Goal: Manage account settings

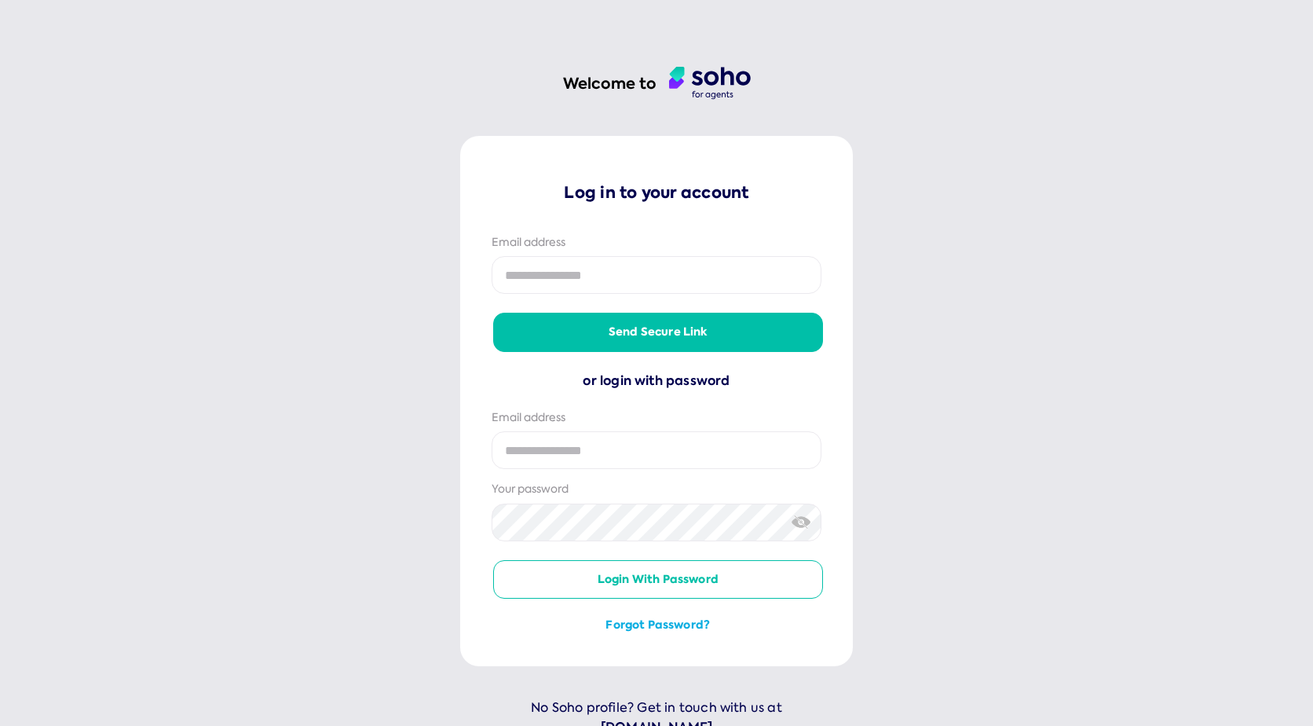
click at [580, 287] on input "email" at bounding box center [657, 275] width 330 height 38
type input "**********"
click at [665, 338] on button "Send secure link" at bounding box center [658, 332] width 330 height 38
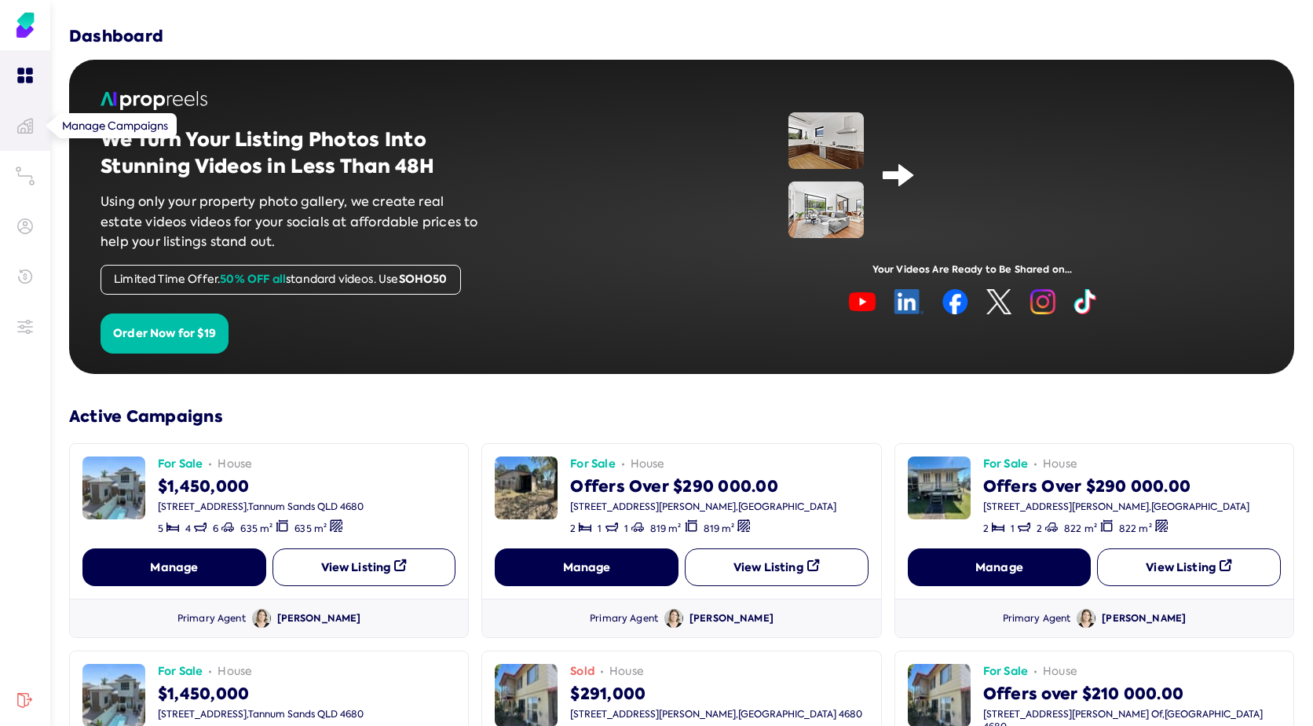
click at [20, 130] on icon at bounding box center [25, 126] width 16 height 16
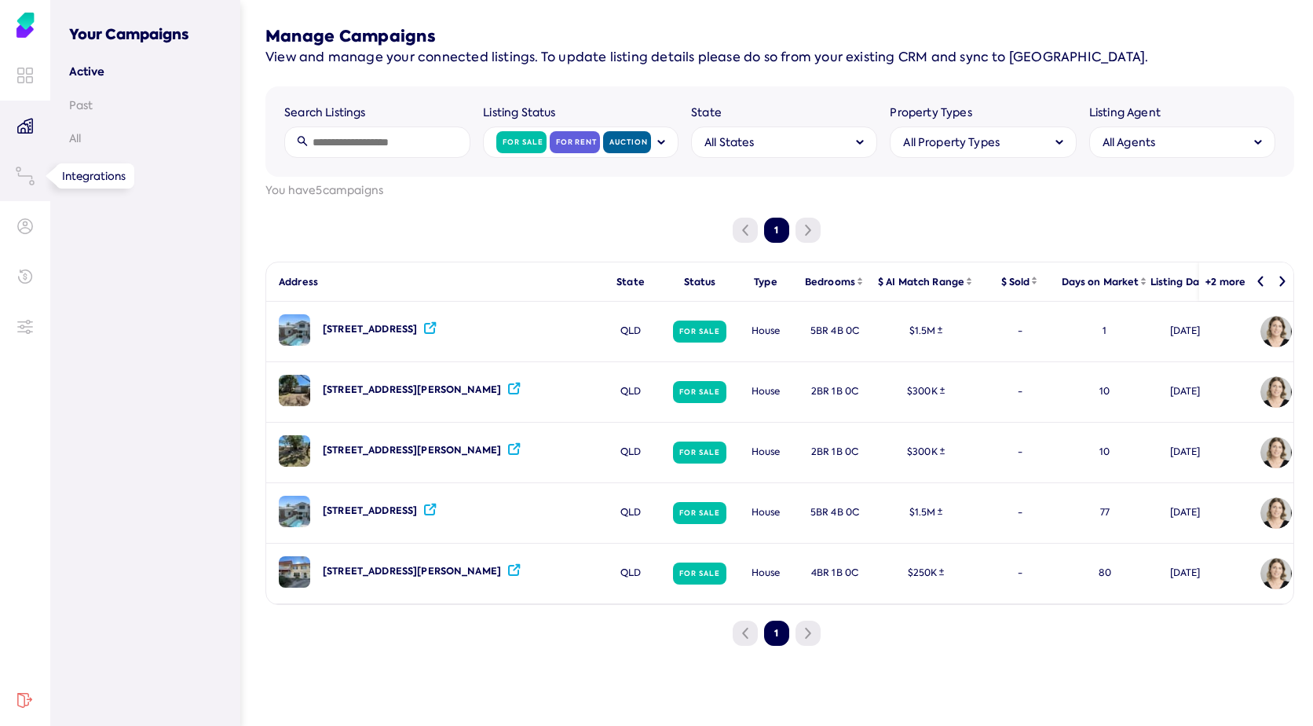
click at [27, 174] on icon at bounding box center [25, 176] width 19 height 19
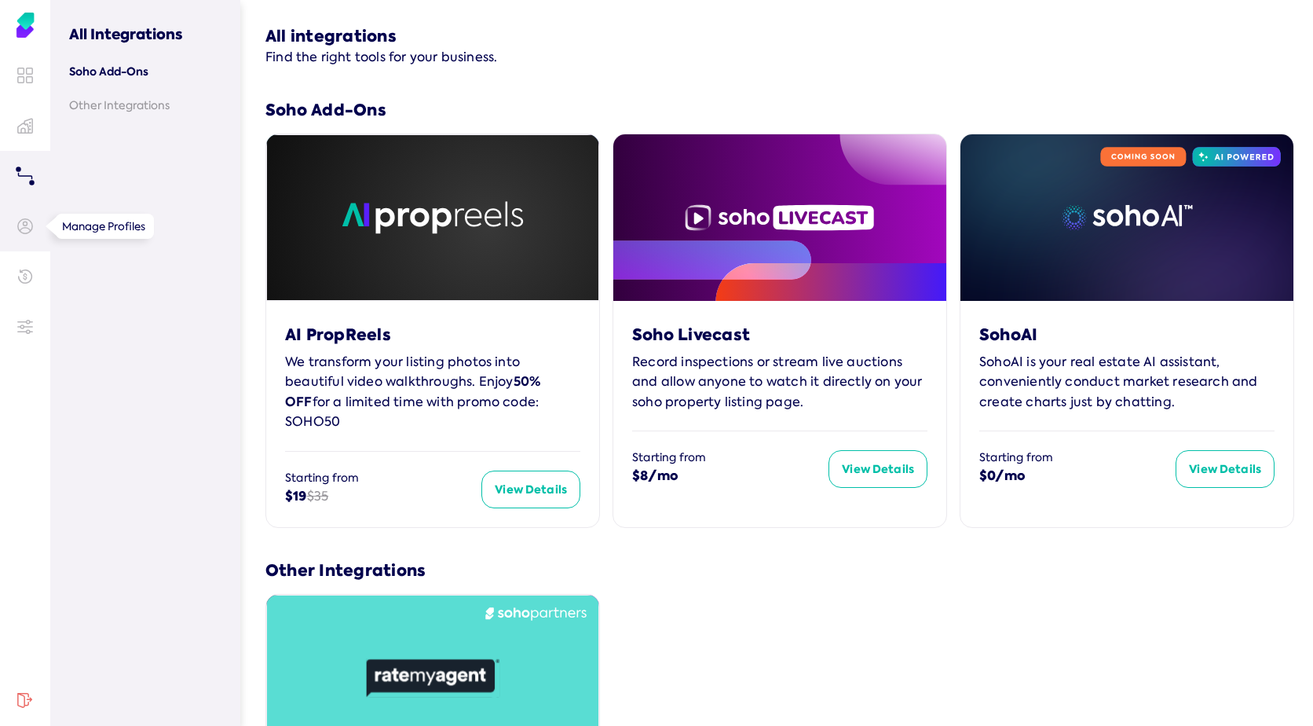
click at [27, 223] on ellipse at bounding box center [26, 224] width 4 height 4
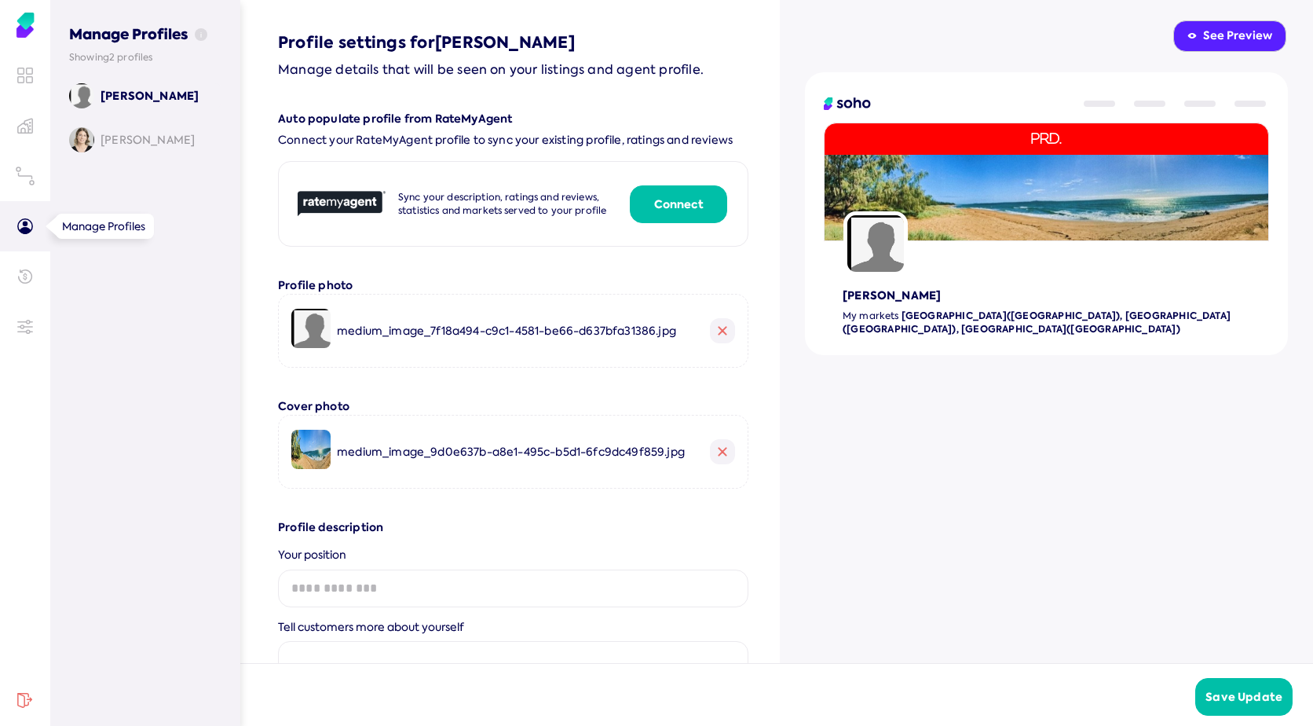
click at [137, 97] on p "[PERSON_NAME]" at bounding box center [150, 96] width 98 height 16
type input "*******"
click at [164, 145] on p "[PERSON_NAME]" at bounding box center [148, 140] width 94 height 16
click at [129, 99] on p "[PERSON_NAME]" at bounding box center [148, 96] width 94 height 16
click at [415, 66] on p "Manage details that will be seen on your listings and agent profile." at bounding box center [513, 70] width 471 height 20
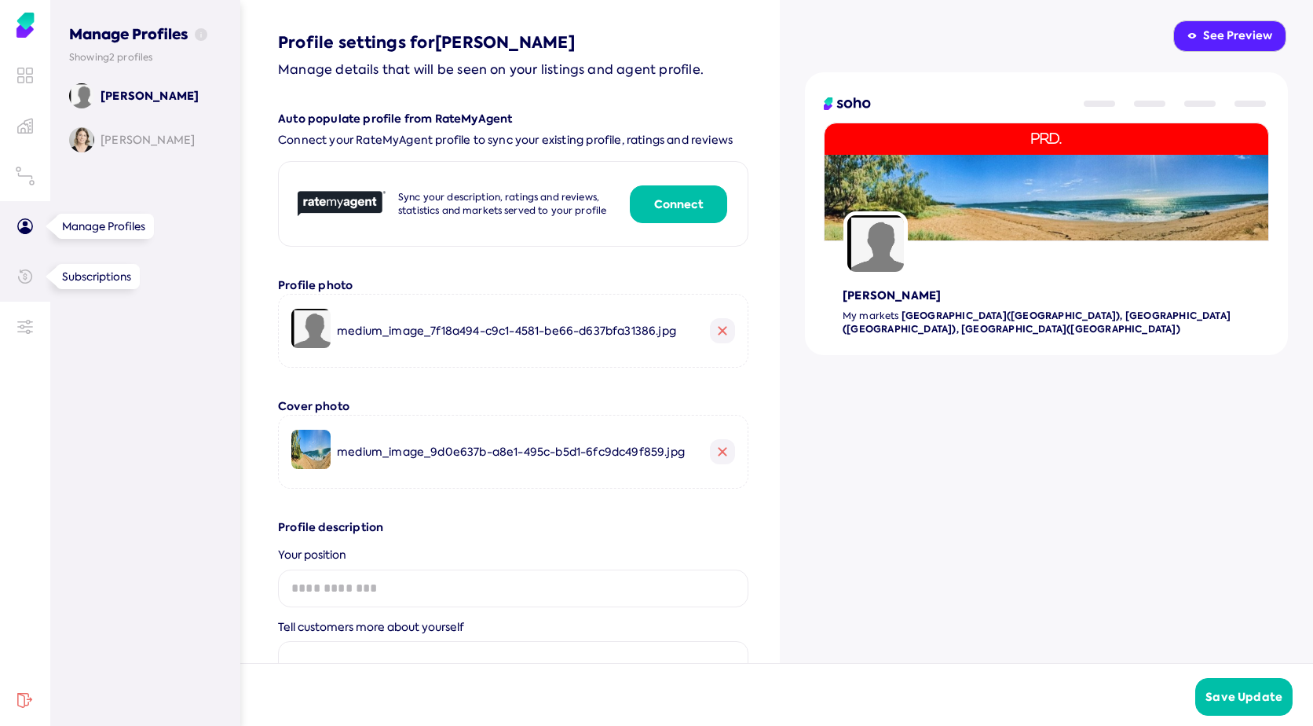
click at [31, 281] on icon at bounding box center [25, 277] width 16 height 16
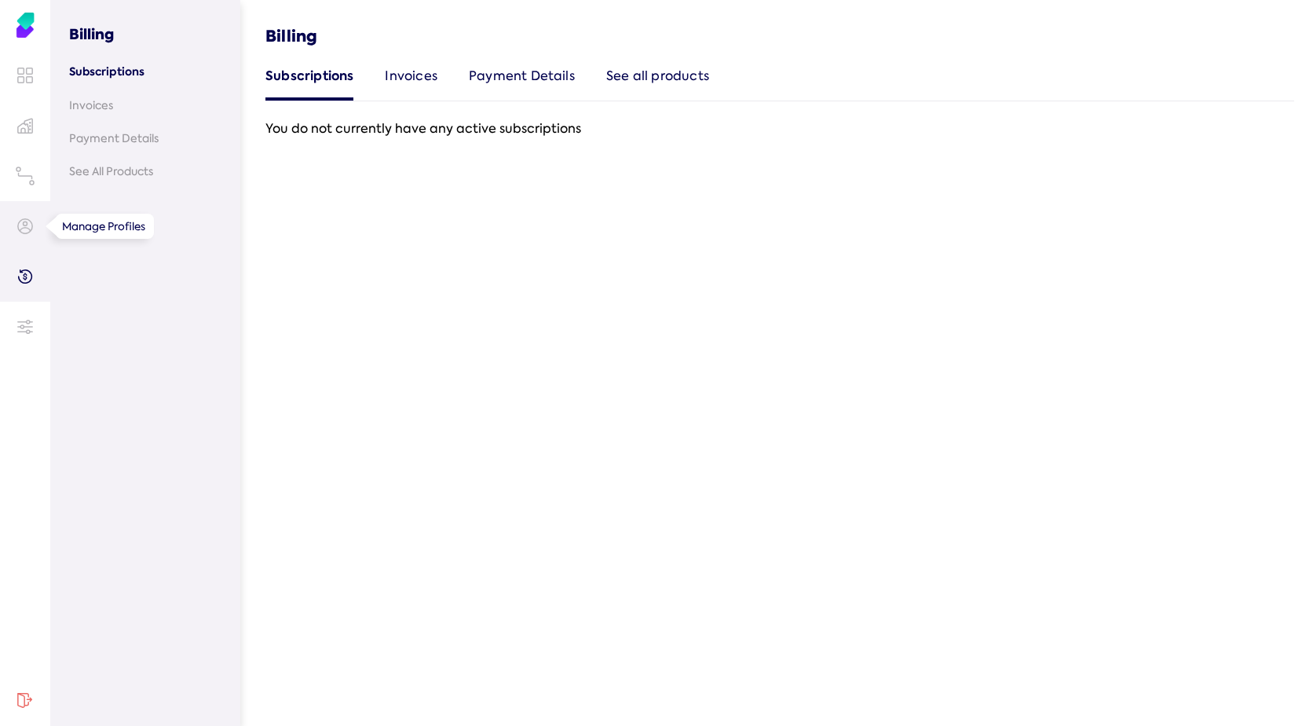
click at [510, 79] on div "Payment Details" at bounding box center [522, 83] width 106 height 35
click at [645, 85] on div "See all products" at bounding box center [656, 83] width 103 height 35
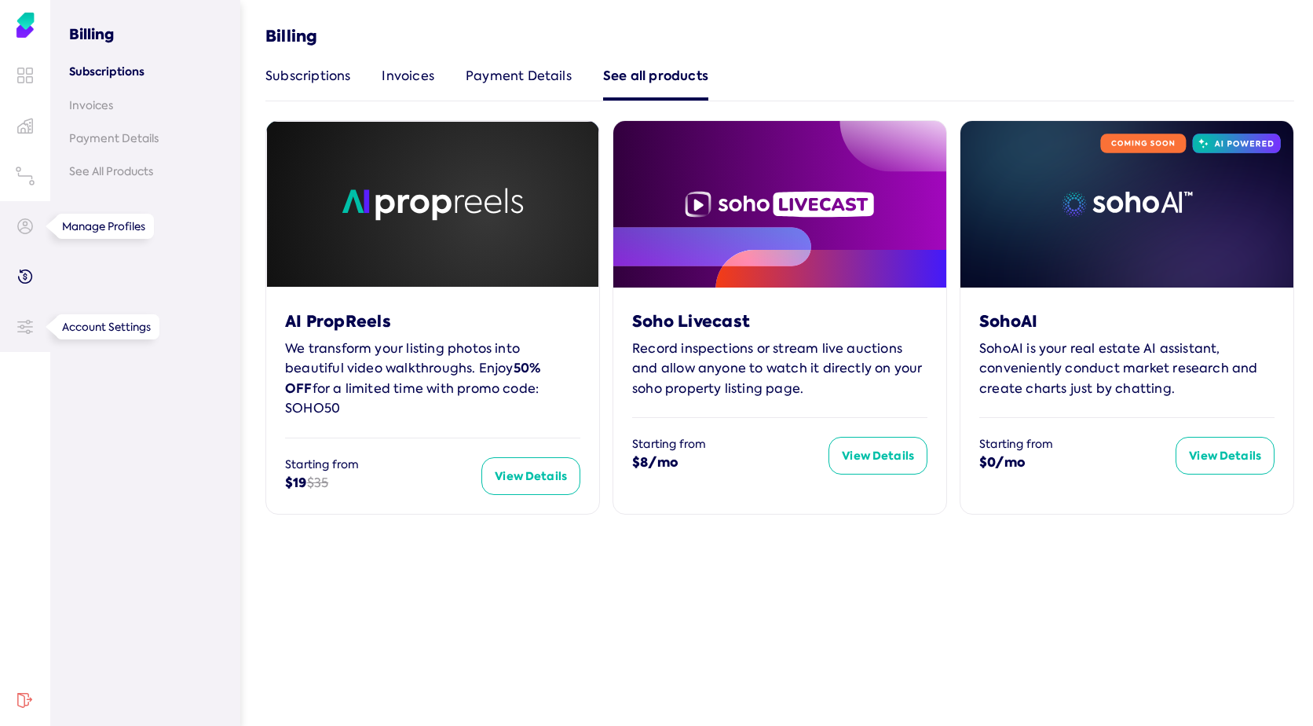
click at [31, 320] on icon at bounding box center [25, 327] width 16 height 16
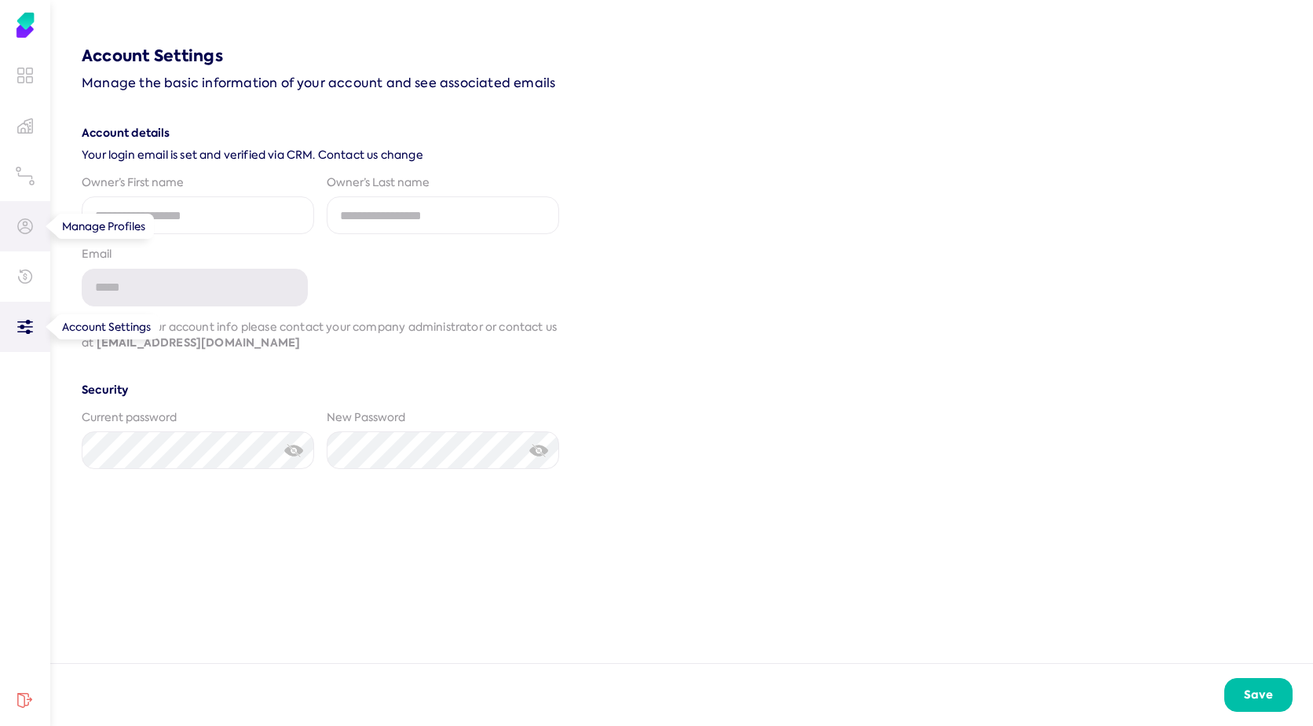
type input "**********"
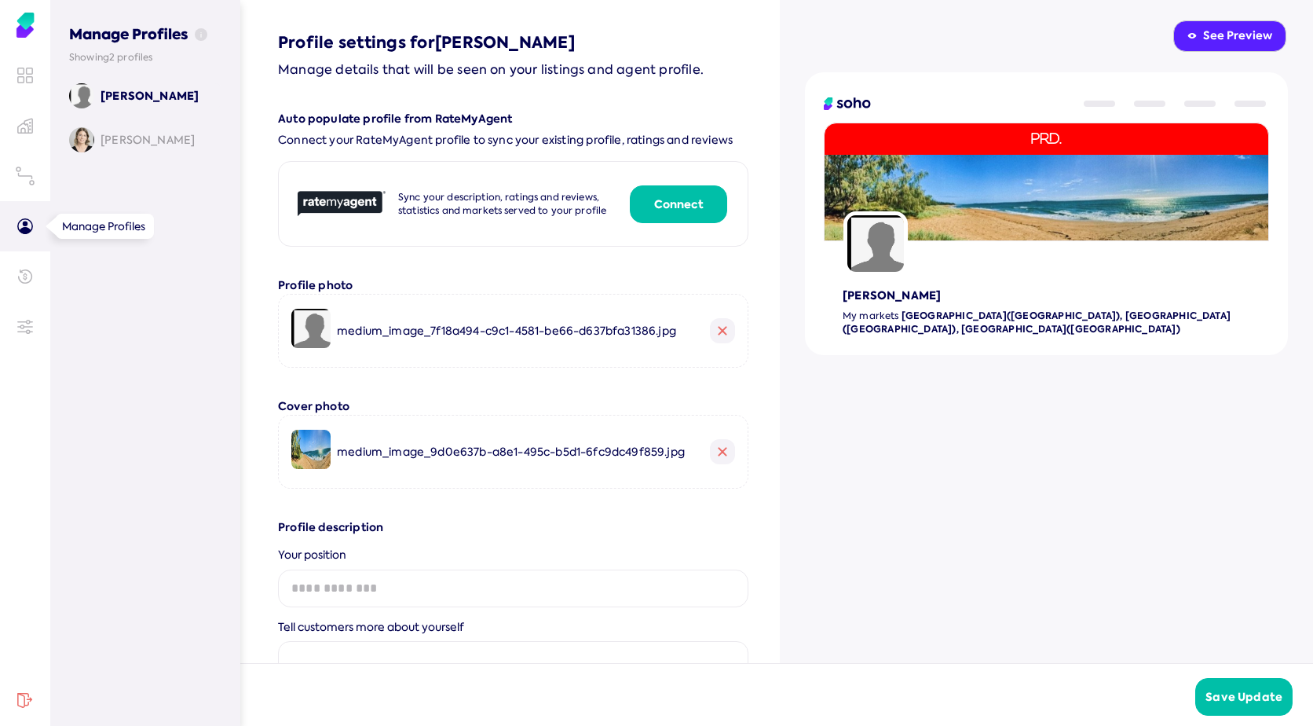
click at [137, 96] on p "[PERSON_NAME]" at bounding box center [150, 96] width 98 height 16
click at [722, 343] on button at bounding box center [722, 330] width 25 height 25
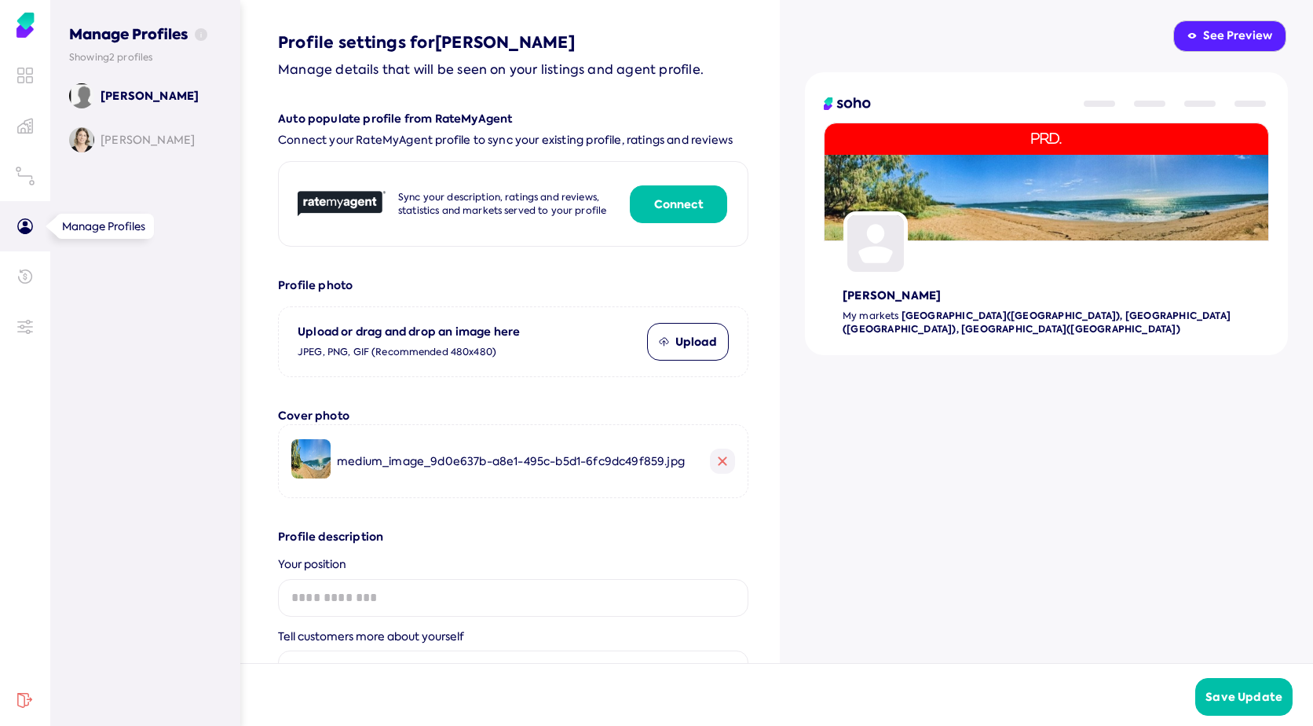
click at [718, 466] on icon at bounding box center [722, 460] width 9 height 9
type input "*******"
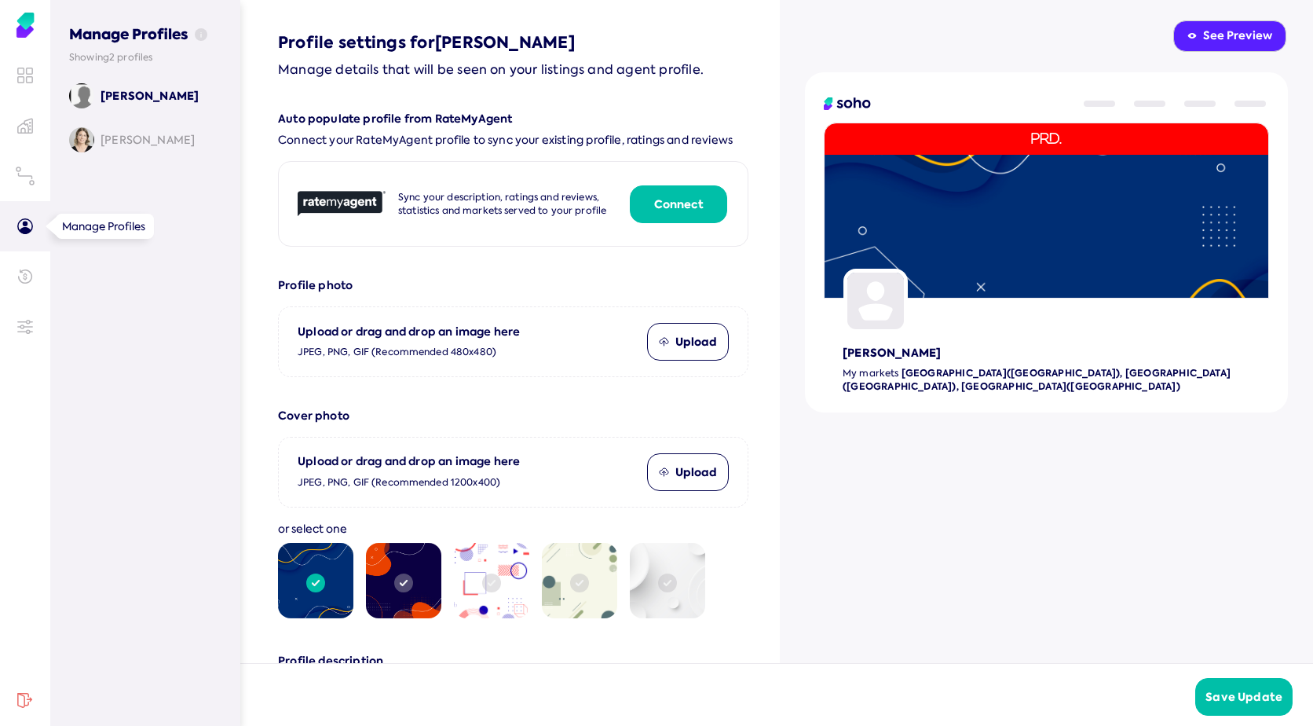
click at [502, 72] on p "Manage details that will be seen on your listings and agent profile." at bounding box center [513, 70] width 471 height 20
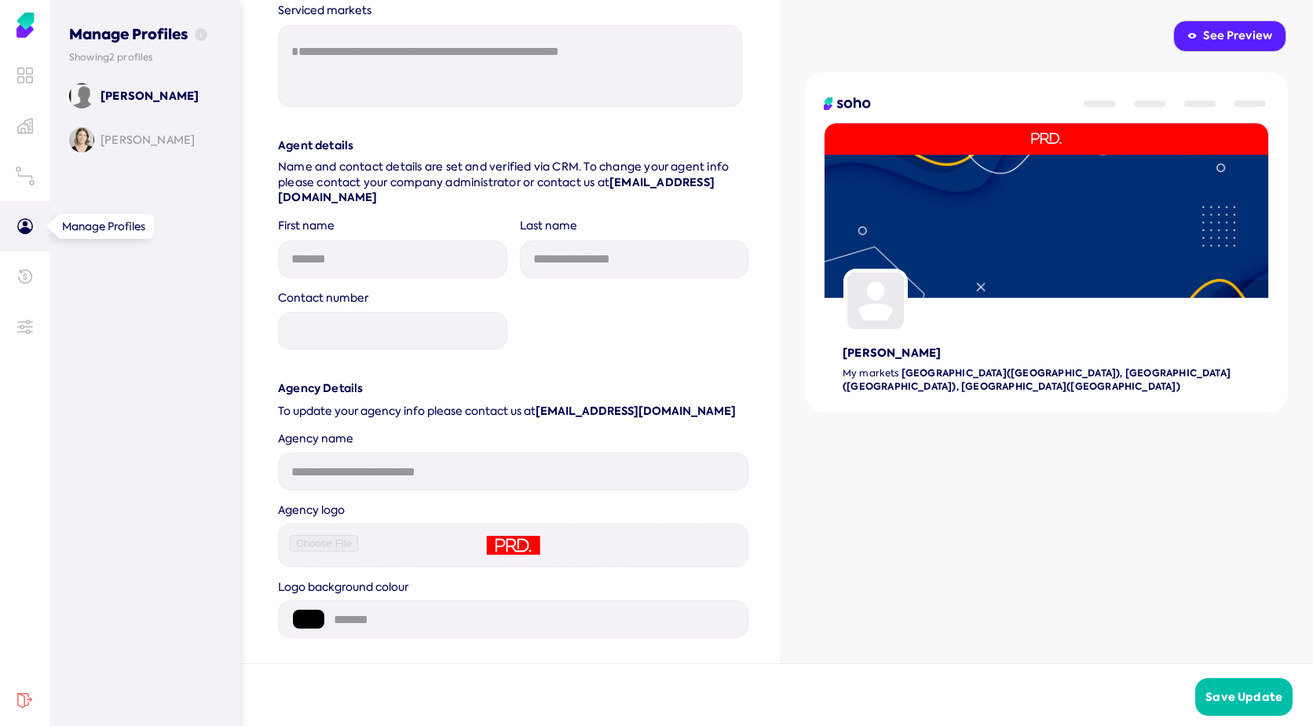
scroll to position [1490, 0]
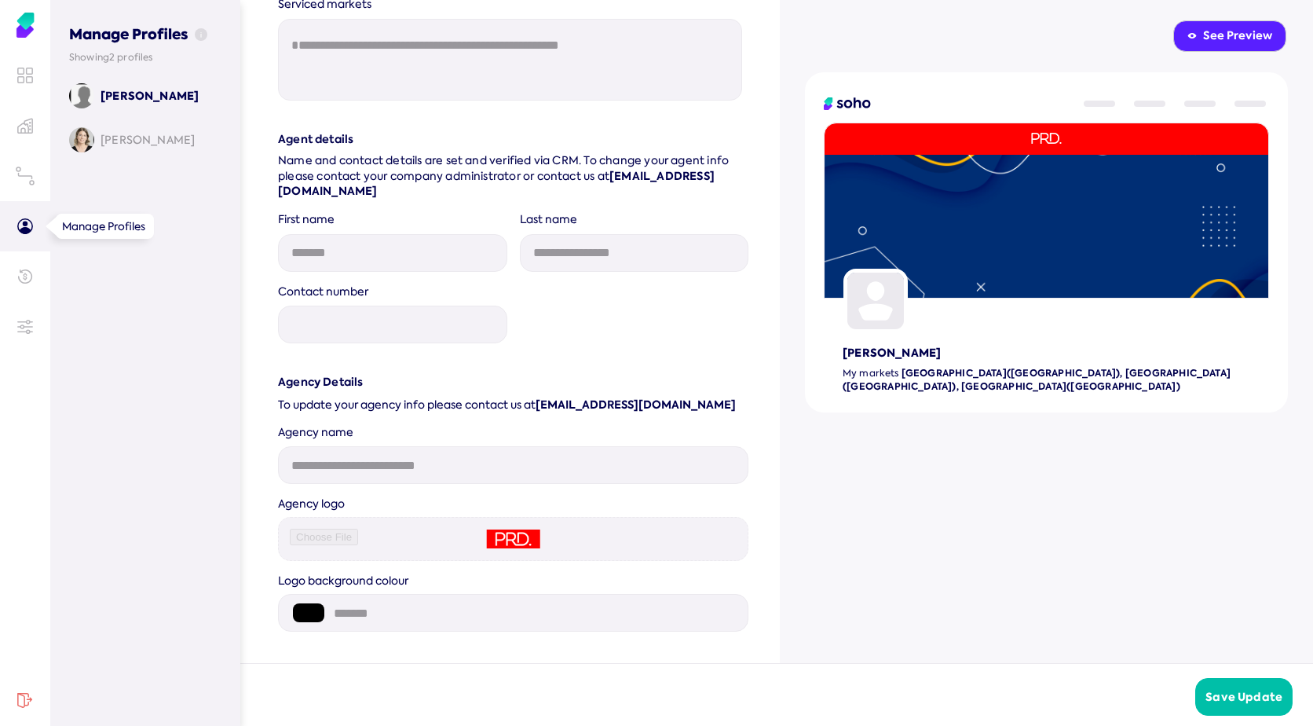
drag, startPoint x: 185, startPoint y: 86, endPoint x: 142, endPoint y: 310, distance: 227.2
click at [142, 310] on div "[PERSON_NAME] [PERSON_NAME]" at bounding box center [145, 383] width 152 height 600
